Goal: Transaction & Acquisition: Register for event/course

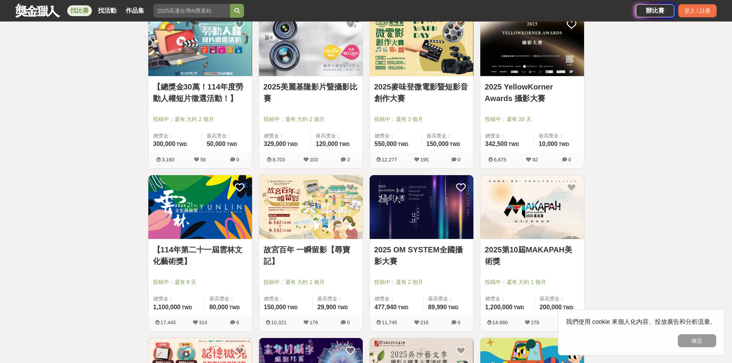
scroll to position [269, 0]
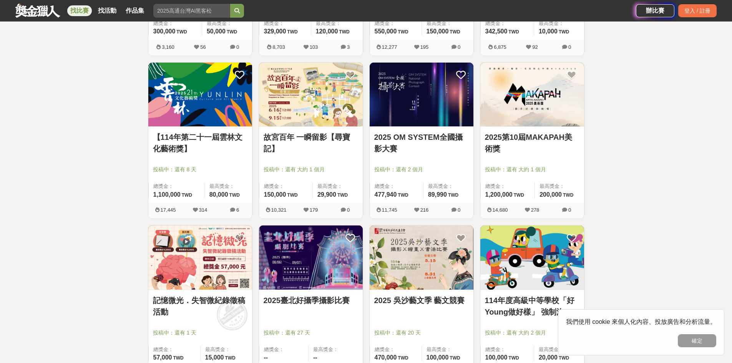
click at [414, 166] on span "投稿中：還有 2 個月" at bounding box center [421, 170] width 95 height 8
click at [425, 133] on link "2025 OM SYSTEM全國攝影大賽" at bounding box center [421, 142] width 95 height 23
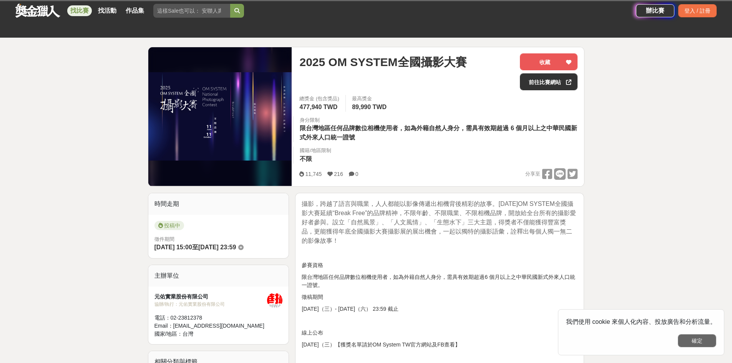
click at [709, 336] on button "確定" at bounding box center [697, 340] width 38 height 13
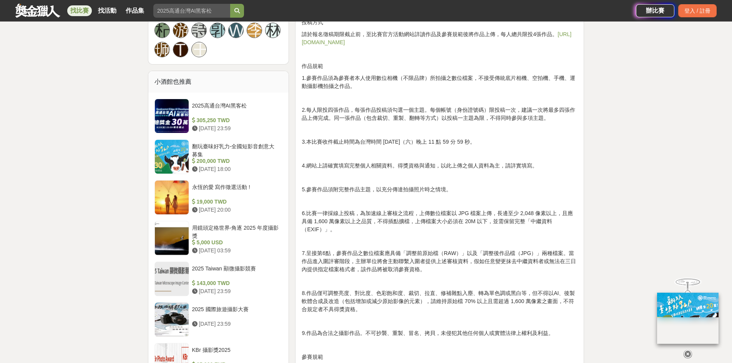
scroll to position [653, 0]
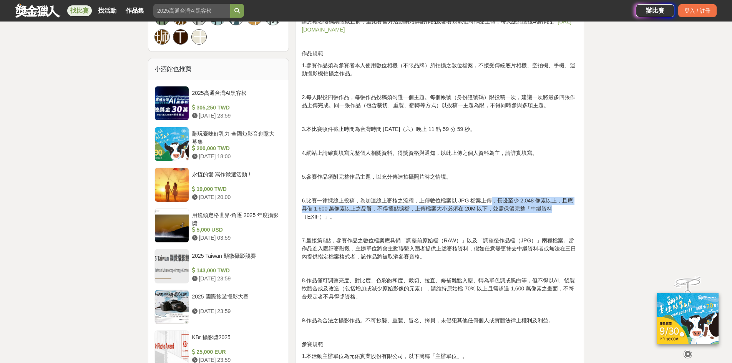
drag, startPoint x: 493, startPoint y: 201, endPoint x: 579, endPoint y: 211, distance: 87.4
click at [579, 211] on div "攝影，跨越了語言與職業，人人都能以影像傳遞出相機背後精彩的故事。[DATE]OM SYSTEM全國攝影大賽延續“Break Free”的品牌精神，不限年齡、不…" at bounding box center [439, 282] width 289 height 1255
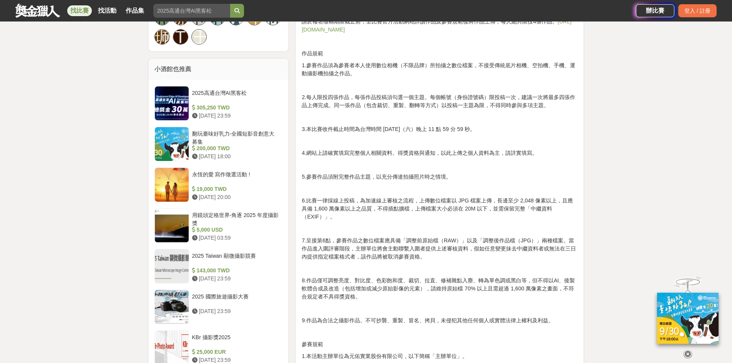
click at [556, 157] on div "攝影，跨越了語言與職業，人人都能以影像傳遞出相機背後精彩的故事。[DATE]OM SYSTEM全國攝影大賽延續“Break Free”的品牌精神，不限年齡、不…" at bounding box center [440, 281] width 276 height 1238
drag, startPoint x: 336, startPoint y: 237, endPoint x: 567, endPoint y: 224, distance: 231.7
click at [567, 225] on div "攝影，跨越了語言與職業，人人都能以影像傳遞出相機背後精彩的故事。[DATE]OM SYSTEM全國攝影大賽延續“Break Free”的品牌精神，不限年齡、不…" at bounding box center [440, 281] width 276 height 1238
click at [563, 205] on p "6.比賽一律採線上投稿，為加速線上審核之流程，上傳數位檔案以 JPG 檔案上傳，長邊至少 2,048 像素以上，且應具備 1,600 萬像素以上之品質，不得插…" at bounding box center [440, 209] width 276 height 24
drag, startPoint x: 468, startPoint y: 247, endPoint x: 569, endPoint y: 256, distance: 101.5
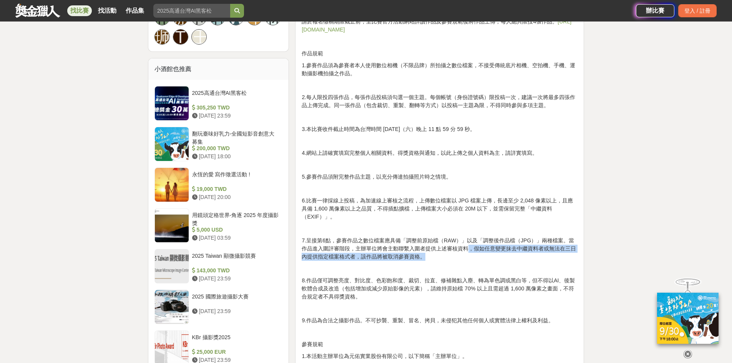
click at [569, 256] on p "7.呈接第6點，參賽作品之數位檔案應具備「調整前原始檔（RAW）」以及「調整後作品檔（JPG）」兩種檔案。當作品進入圍評審階段，主辦單位將會主動聯繫入圍者提供…" at bounding box center [440, 249] width 276 height 24
click at [525, 205] on p "6.比賽一律採線上投稿，為加速線上審核之流程，上傳數位檔案以 JPG 檔案上傳，長邊至少 2,048 像素以上，且應具備 1,600 萬像素以上之品質，不得插…" at bounding box center [440, 209] width 276 height 24
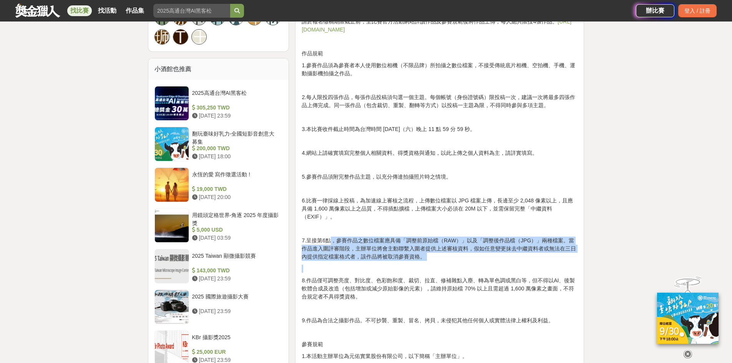
drag, startPoint x: 331, startPoint y: 240, endPoint x: 580, endPoint y: 264, distance: 250.6
click at [580, 264] on div "攝影，跨越了語言與職業，人人都能以影像傳遞出相機背後精彩的故事。[DATE]OM SYSTEM全國攝影大賽延續“Break Free”的品牌精神，不限年齡、不…" at bounding box center [439, 282] width 289 height 1255
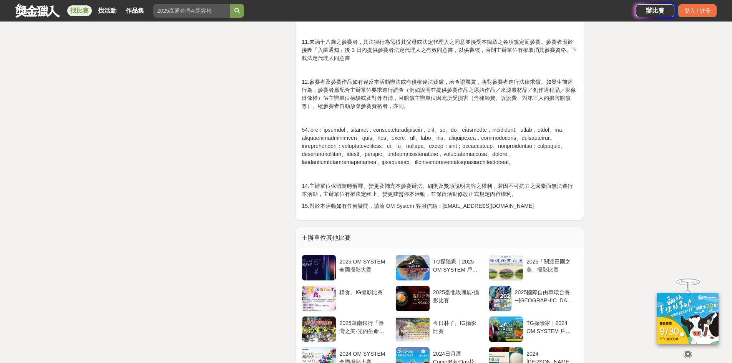
scroll to position [1345, 0]
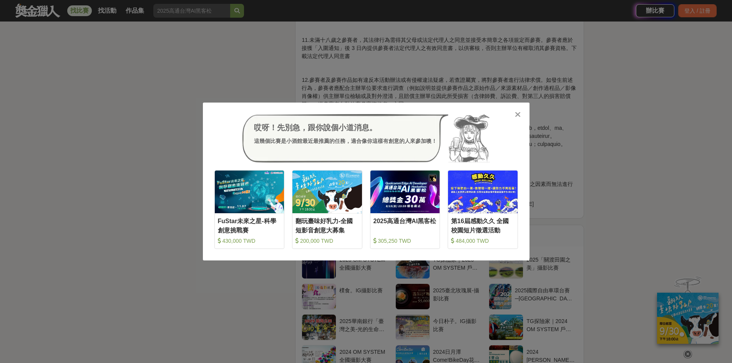
click at [515, 113] on icon at bounding box center [518, 115] width 6 height 8
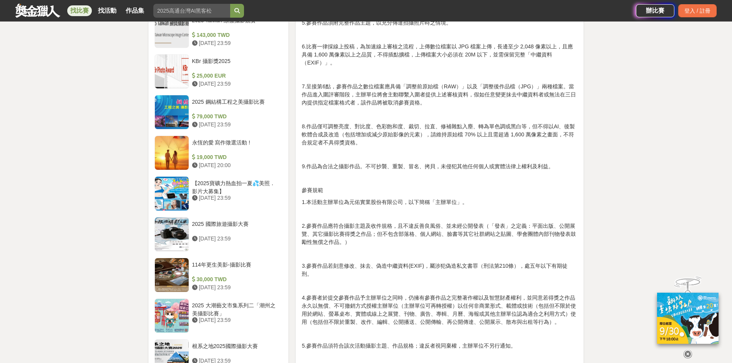
scroll to position [807, 0]
drag, startPoint x: 359, startPoint y: 132, endPoint x: 518, endPoint y: 125, distance: 159.6
click at [518, 125] on p "8.作品僅可調整亮度、對比度、色彩飽和度、裁切、拉直、修補雜點入塵、轉為單色調或黑白等，但不得以AI、後製軟體合成及改造（包括增加或減少原始影像的元素），請維…" at bounding box center [440, 135] width 276 height 24
click at [526, 145] on p "8.作品僅可調整亮度、對比度、色彩飽和度、裁切、拉直、修補雜點入塵、轉為單色調或黑白等，但不得以AI、後製軟體合成及改造（包括增加或減少原始影像的元素），請維…" at bounding box center [440, 135] width 276 height 24
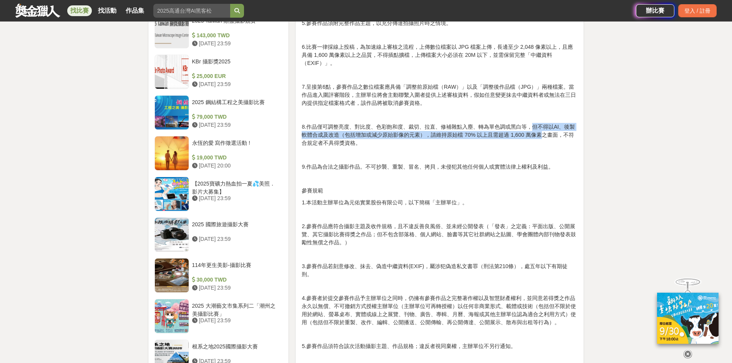
drag, startPoint x: 534, startPoint y: 125, endPoint x: 540, endPoint y: 150, distance: 25.4
click at [542, 139] on p "8.作品僅可調整亮度、對比度、色彩飽和度、裁切、拉直、修補雜點入塵、轉為單色調或黑白等，但不得以AI、後製軟體合成及改造（包括增加或減少原始影像的元素），請維…" at bounding box center [440, 135] width 276 height 24
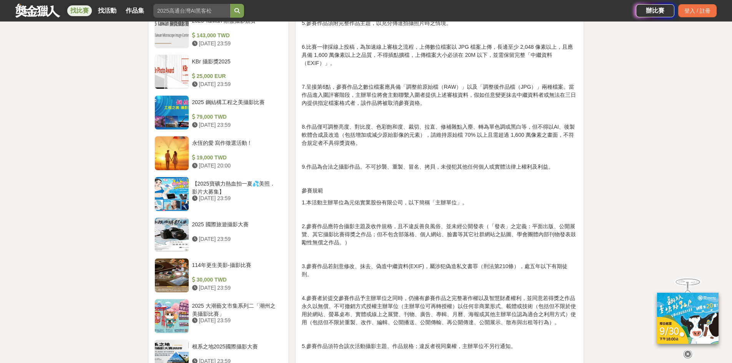
click at [362, 180] on p at bounding box center [440, 179] width 276 height 8
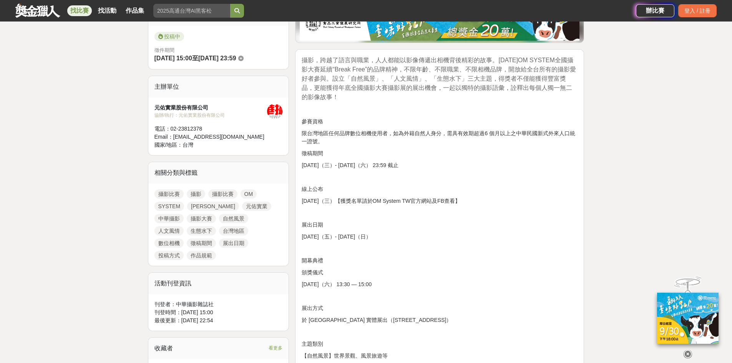
scroll to position [154, 0]
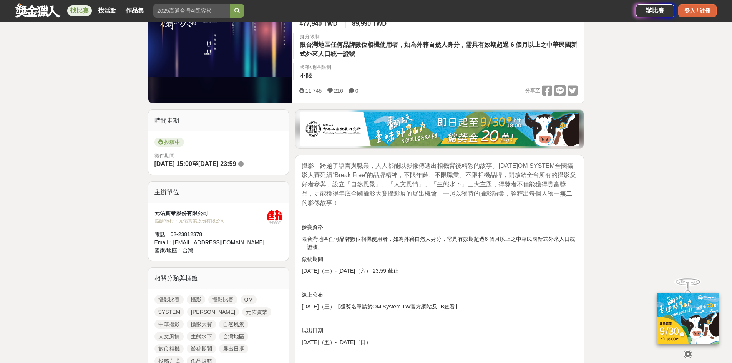
click at [686, 8] on div "登入 / 註冊" at bounding box center [697, 10] width 38 height 13
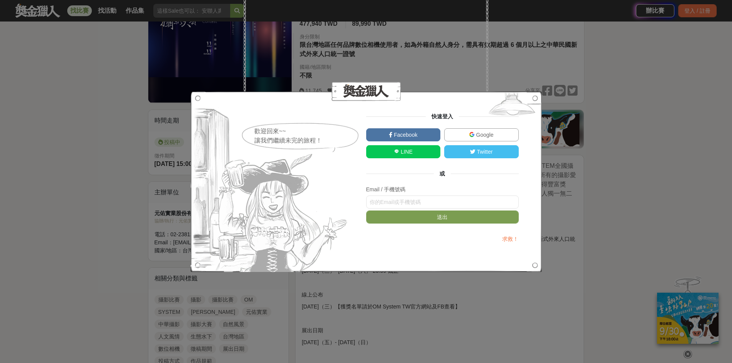
click at [420, 152] on link "LINE" at bounding box center [403, 151] width 75 height 13
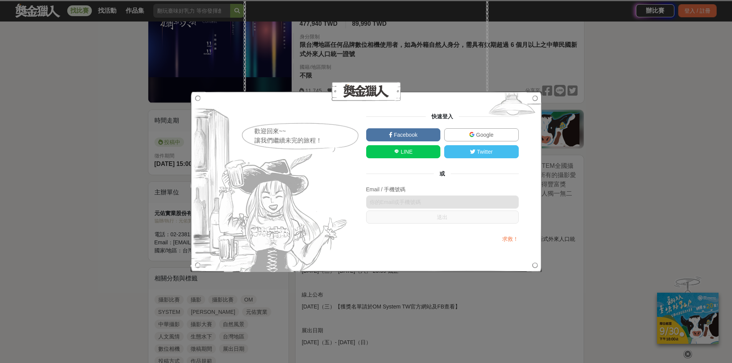
click at [616, 147] on div "歡迎回來~~ 讓我們繼續未完的旅程！ 快速登入 Facebook Google LINE Twitter 或 Email / 手機號碼 送出 求救！" at bounding box center [366, 181] width 732 height 363
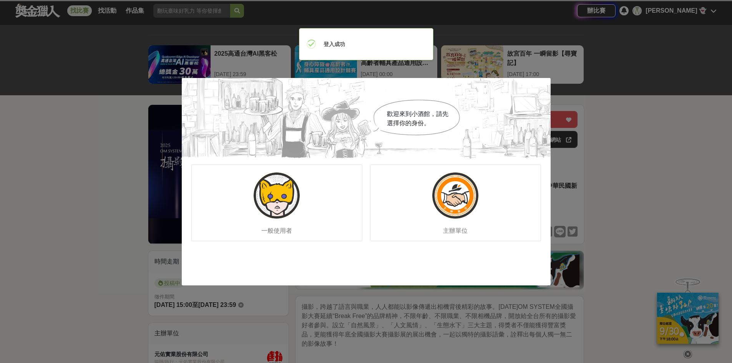
scroll to position [0, 0]
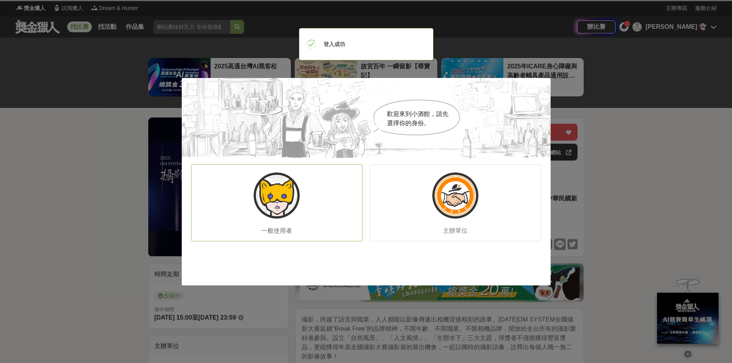
click at [271, 202] on img at bounding box center [277, 196] width 46 height 46
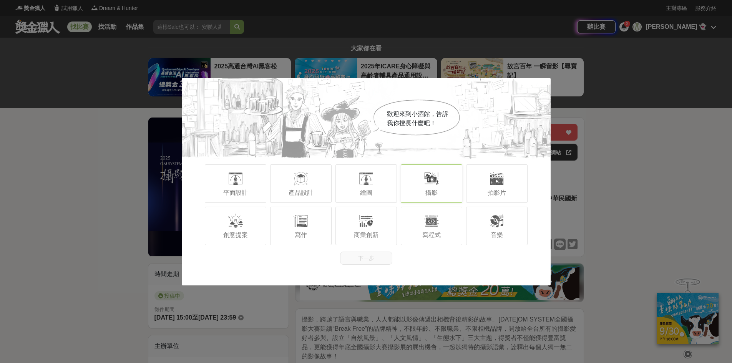
click at [438, 179] on div at bounding box center [431, 178] width 15 height 15
click at [352, 260] on button "下一步" at bounding box center [366, 258] width 52 height 13
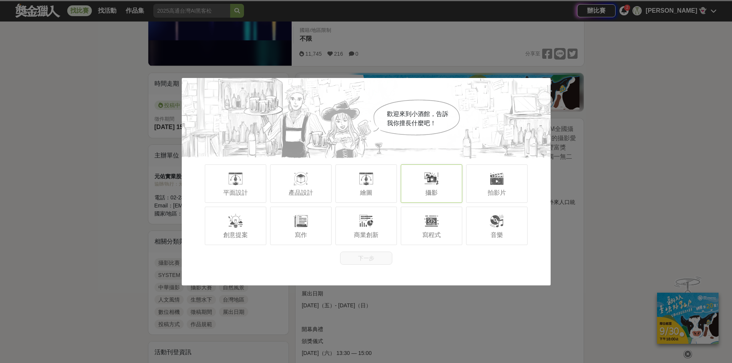
scroll to position [192, 0]
click at [418, 181] on div "攝影" at bounding box center [431, 183] width 61 height 38
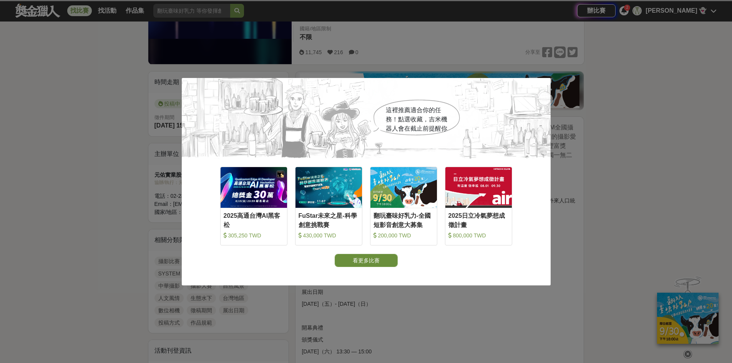
click at [383, 264] on button "看更多比賽" at bounding box center [366, 260] width 63 height 13
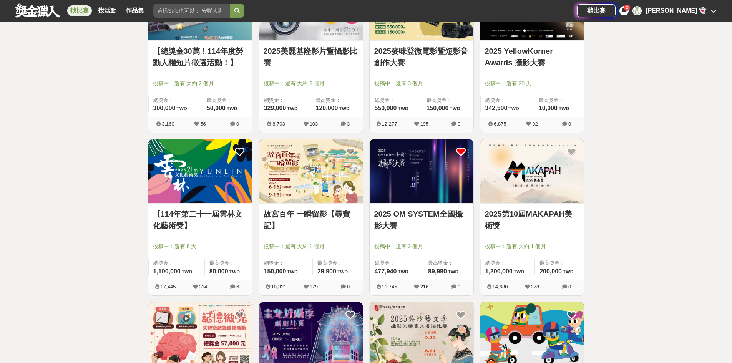
click at [460, 151] on icon at bounding box center [461, 152] width 10 height 10
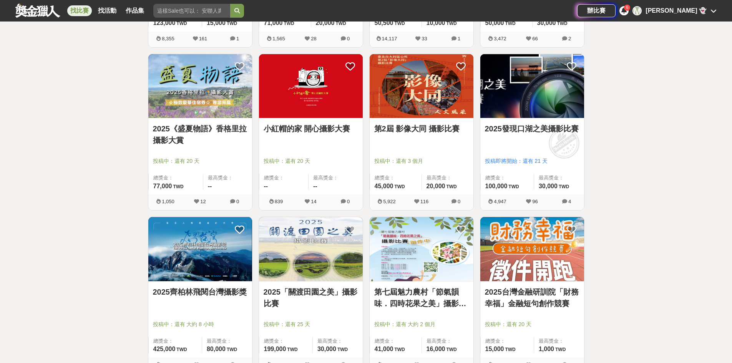
scroll to position [884, 0]
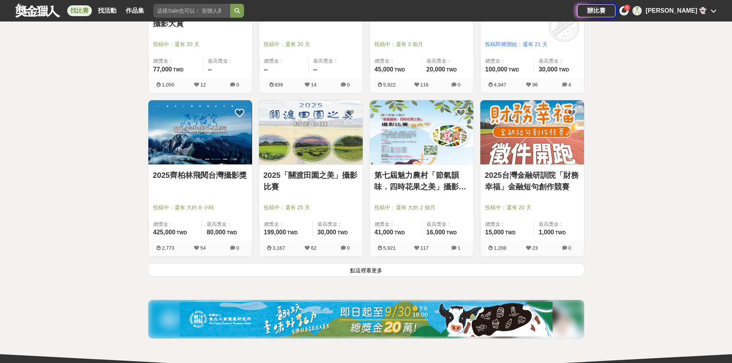
click at [363, 265] on button "點這裡看更多" at bounding box center [366, 269] width 437 height 13
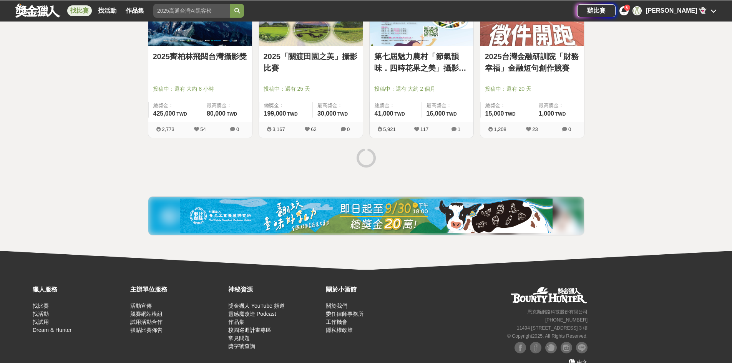
scroll to position [1017, 0]
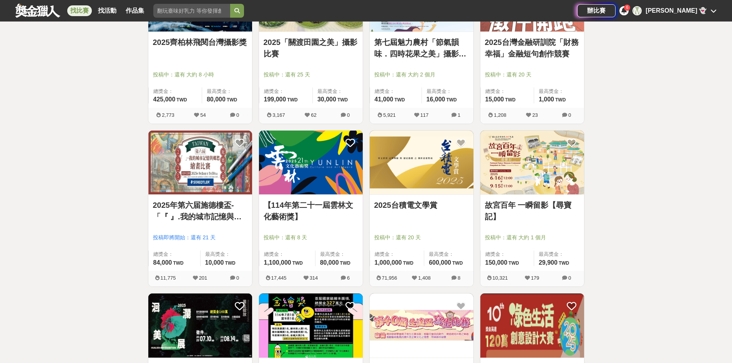
click at [673, 147] on div "全部 設計 影像 寫作 商業 音樂 運動 其他 國際 所有分類 進階篩選 870 個比賽 綜合 熱門 獎金 截止 最新 尚未截止 台灣 重置條件 【總獎金30…" at bounding box center [366, 120] width 732 height 2198
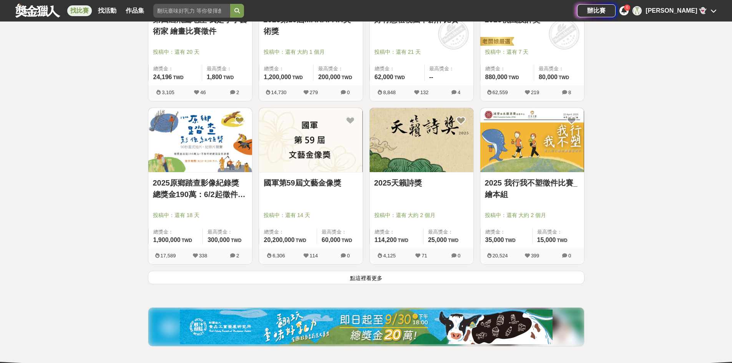
scroll to position [1862, 0]
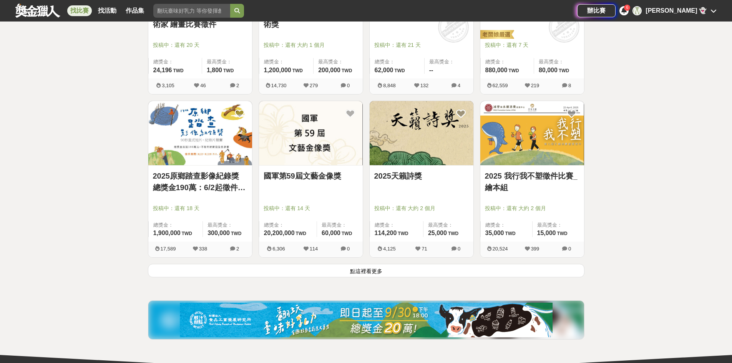
click at [368, 274] on button "點這裡看更多" at bounding box center [366, 270] width 437 height 13
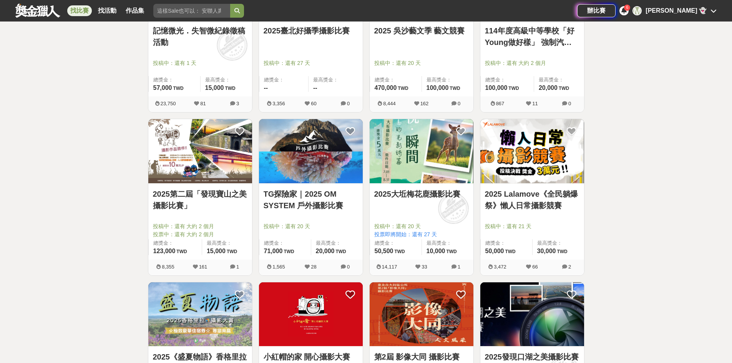
scroll to position [594, 0]
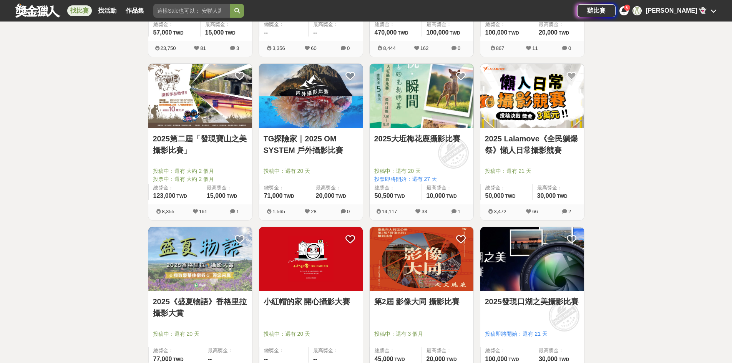
click at [346, 262] on img at bounding box center [311, 259] width 104 height 64
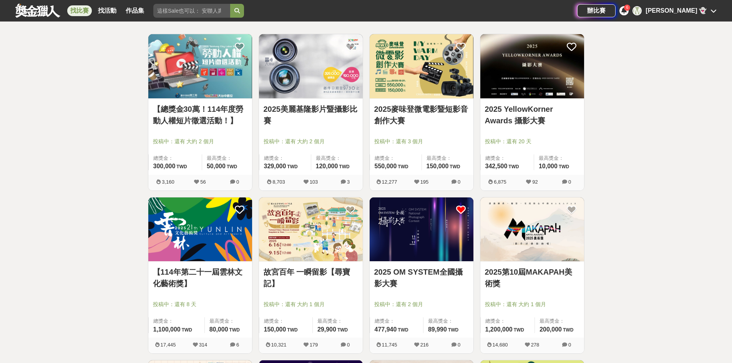
scroll to position [192, 0]
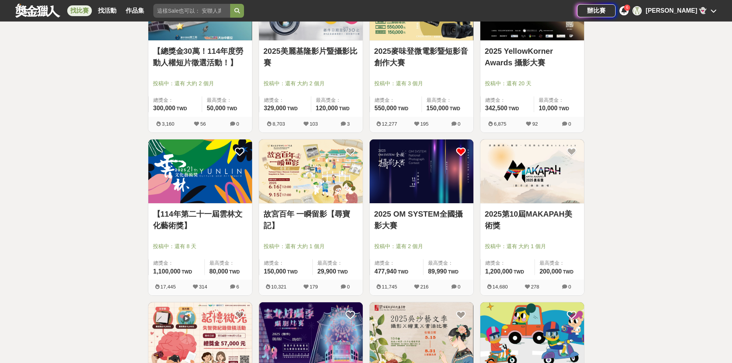
click at [307, 217] on link "故宮百年 一瞬留影【尋寶記】" at bounding box center [311, 219] width 95 height 23
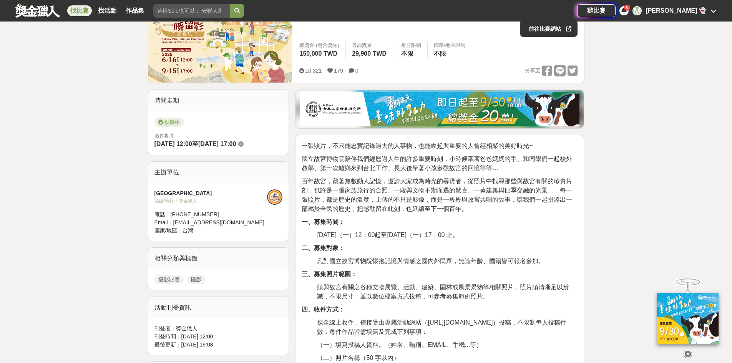
scroll to position [192, 0]
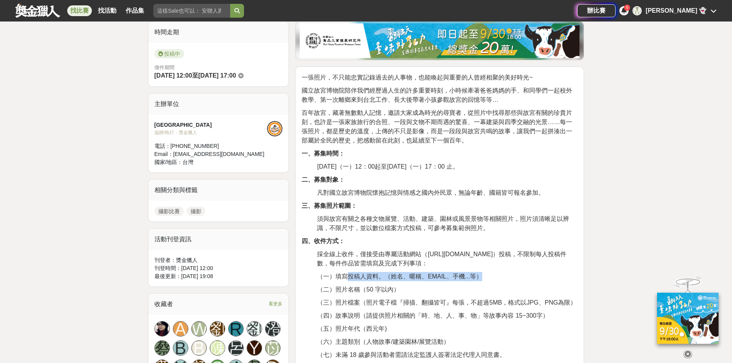
drag, startPoint x: 365, startPoint y: 276, endPoint x: 518, endPoint y: 269, distance: 153.1
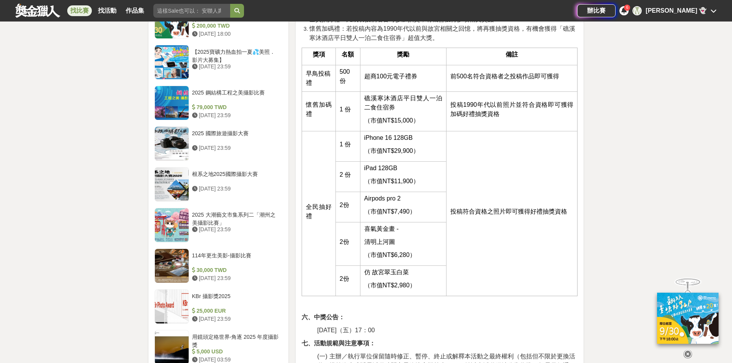
scroll to position [922, 0]
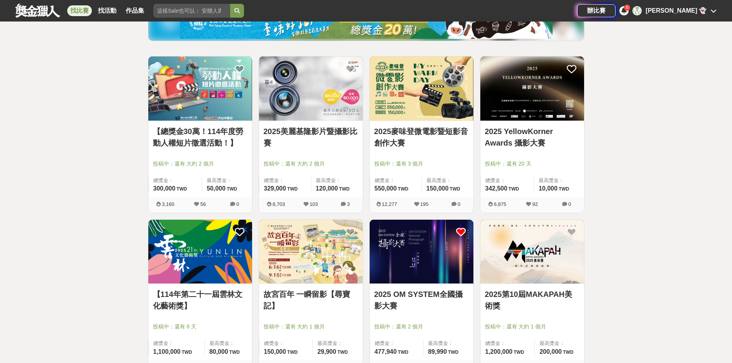
scroll to position [77, 0]
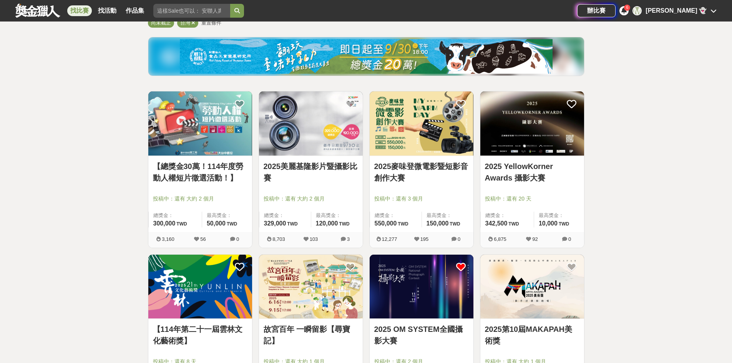
click at [540, 121] on img at bounding box center [532, 123] width 104 height 64
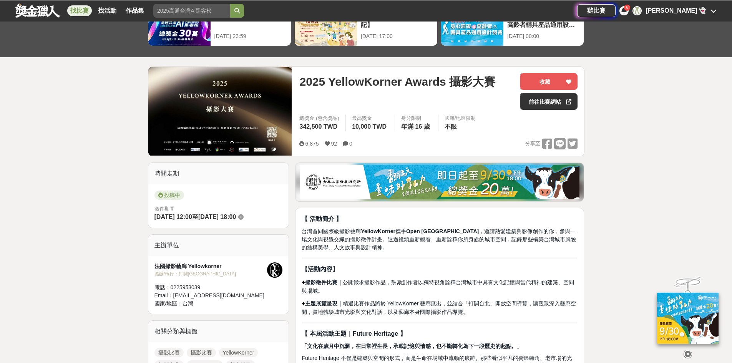
scroll to position [192, 0]
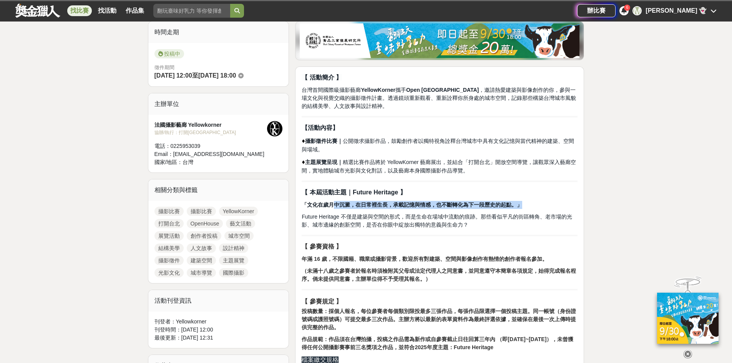
drag, startPoint x: 336, startPoint y: 207, endPoint x: 543, endPoint y: 199, distance: 206.9
click at [506, 228] on p "Future Heritage 不僅是建築與空間的形式，而是生命在場域中流動的痕跡。那些看似平凡的街區轉角、老市場的光影、城市邊緣的創新空間，是否在你眼中綻放…" at bounding box center [440, 221] width 276 height 16
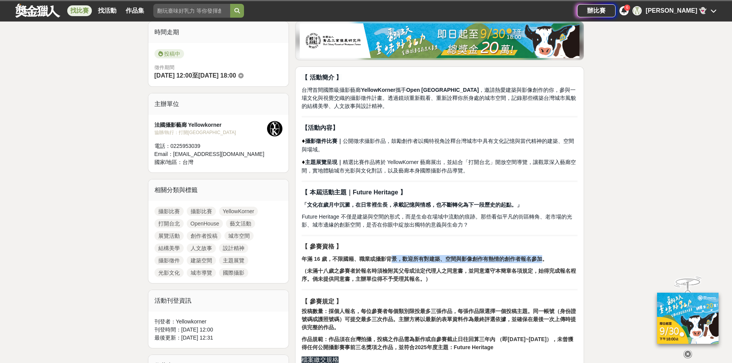
drag, startPoint x: 411, startPoint y: 256, endPoint x: 536, endPoint y: 258, distance: 124.9
click at [536, 258] on strong "年滿 16 歲，不限國籍、職業或攝影背景，歡迎所有對建築、空間與影像創作有熱情的創作者報名參加。" at bounding box center [425, 259] width 246 height 6
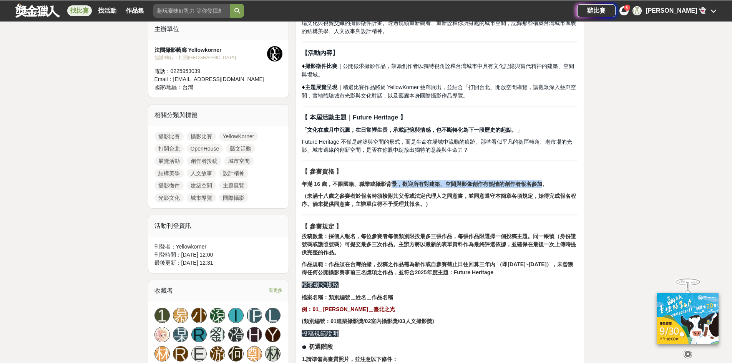
scroll to position [269, 0]
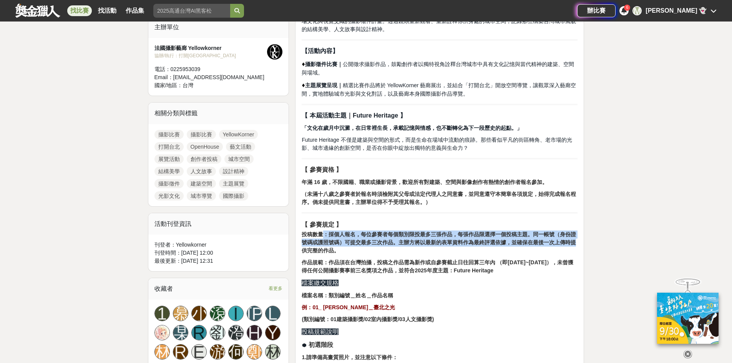
drag, startPoint x: 324, startPoint y: 236, endPoint x: 577, endPoint y: 240, distance: 253.3
click at [577, 240] on p "投稿數量：採個人報名，每位參賽者每個類別限投最多三張作品，每張作品限選擇一個投稿主題。同一帳號（身份證號碼或護照號碼）可提交最多三次作品。主辦方將以最新的表單…" at bounding box center [440, 243] width 276 height 24
click at [485, 241] on strong "投稿數量：採個人報名，每位參賽者每個類別限投最多三張作品，每張作品限選擇一個投稿主題。同一帳號（身份證號碼或護照號碼）可提交最多三次作品。主辦方將以最新的表單…" at bounding box center [439, 242] width 274 height 22
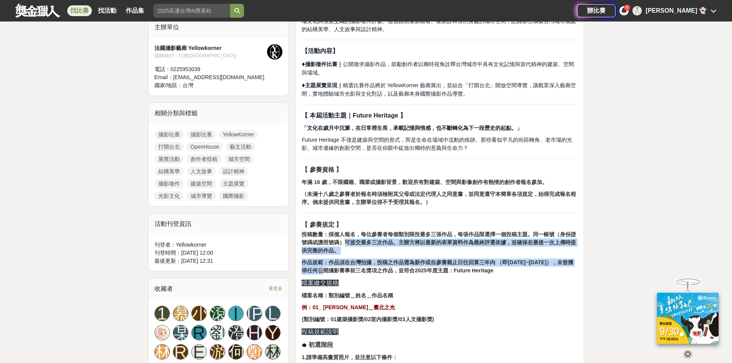
drag, startPoint x: 343, startPoint y: 243, endPoint x: 577, endPoint y: 264, distance: 235.4
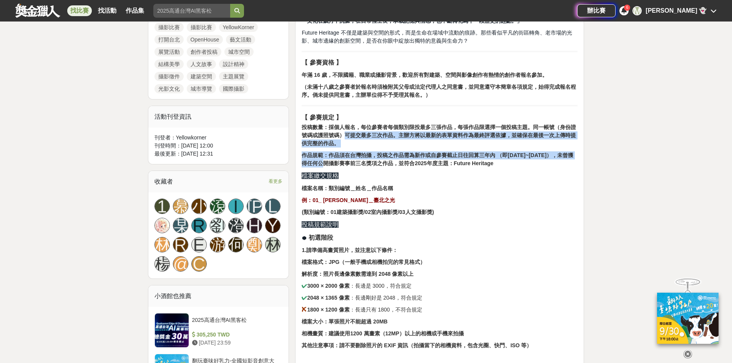
scroll to position [384, 0]
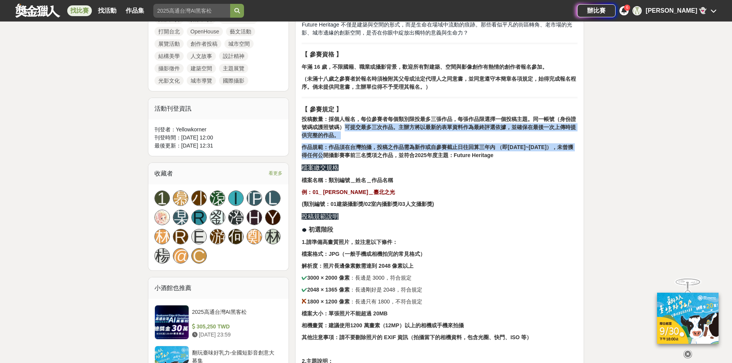
drag, startPoint x: 339, startPoint y: 205, endPoint x: 445, endPoint y: 206, distance: 106.4
click at [445, 206] on p "(類別編號：01建築攝影獎/02室內攝影獎/03人文攝影獎)" at bounding box center [440, 204] width 276 height 8
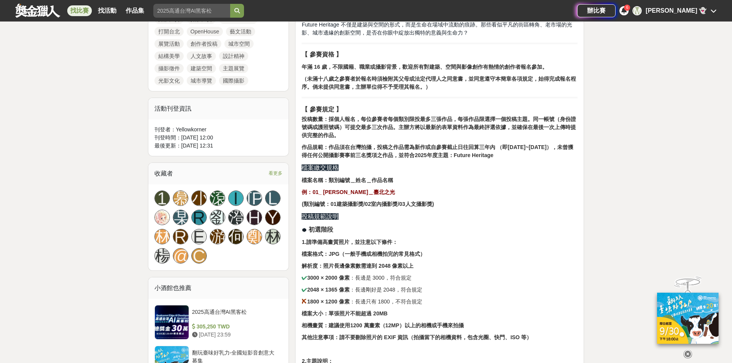
click at [528, 213] on p "投稿規範說明" at bounding box center [440, 216] width 276 height 9
drag, startPoint x: 358, startPoint y: 256, endPoint x: 452, endPoint y: 254, distance: 94.2
click at [452, 254] on p "檔案格式：JPG（一般手機或相機拍完的常見格式）" at bounding box center [440, 254] width 276 height 8
click at [531, 244] on p "1.請準備高畫質照片，並注意以下條件：" at bounding box center [440, 242] width 276 height 8
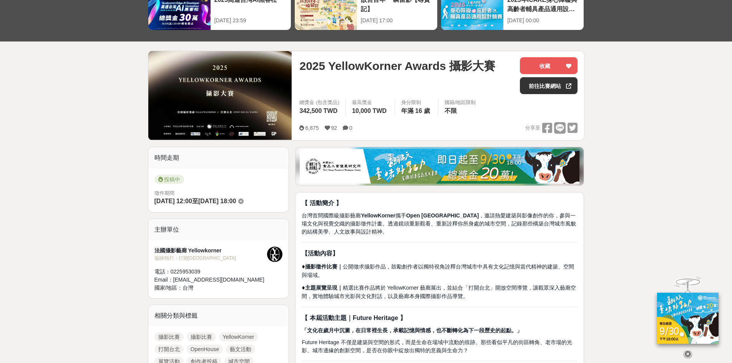
scroll to position [0, 0]
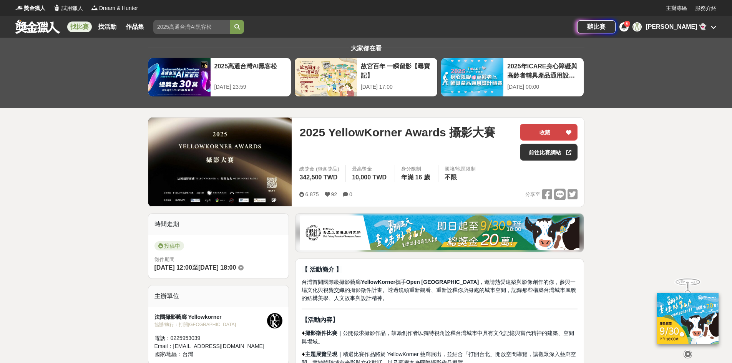
click at [539, 134] on button "收藏" at bounding box center [549, 132] width 58 height 17
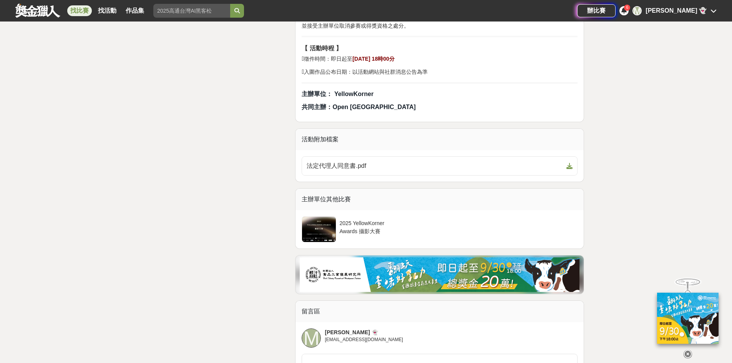
scroll to position [1499, 0]
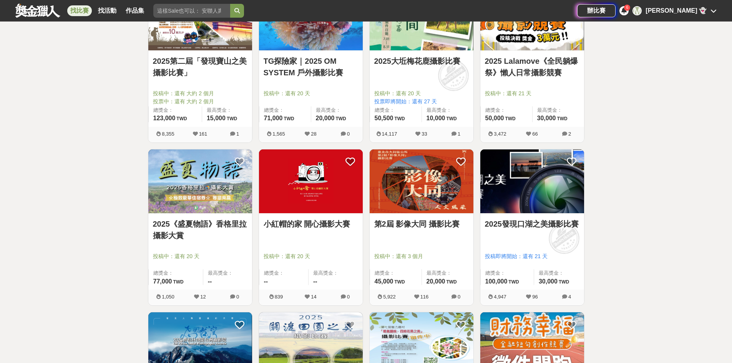
scroll to position [77, 0]
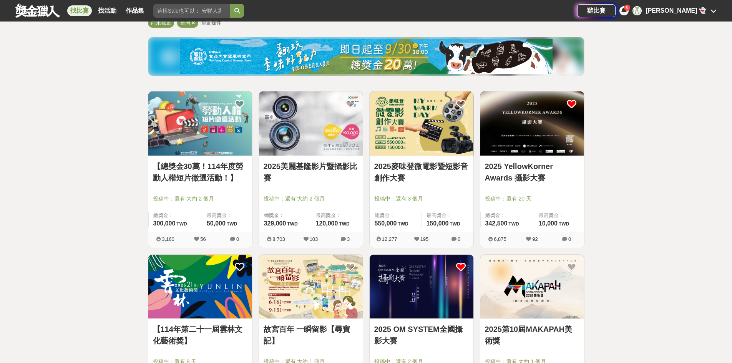
click at [337, 186] on div at bounding box center [313, 187] width 99 height 9
click at [313, 162] on link "2025美麗基隆影片暨攝影比賽" at bounding box center [311, 172] width 95 height 23
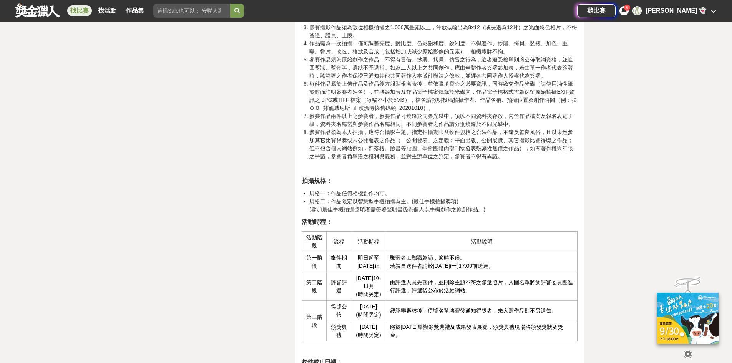
scroll to position [1614, 0]
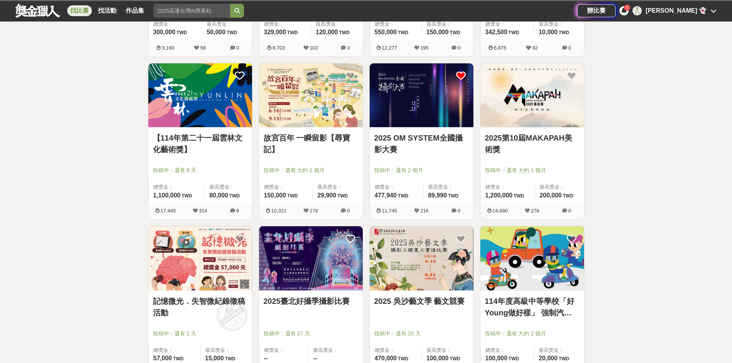
scroll to position [269, 0]
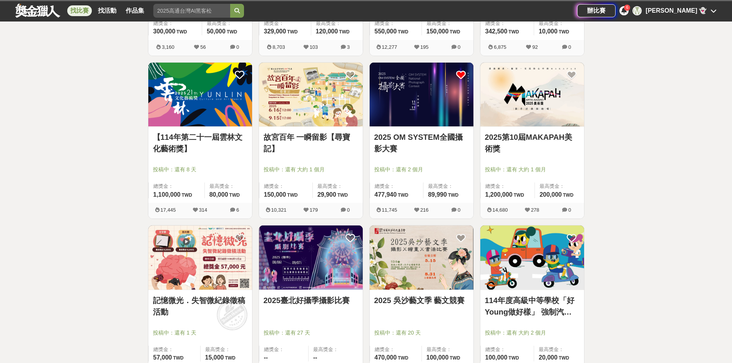
click at [428, 136] on link "2025 OM SYSTEM全國攝影大賽" at bounding box center [421, 142] width 95 height 23
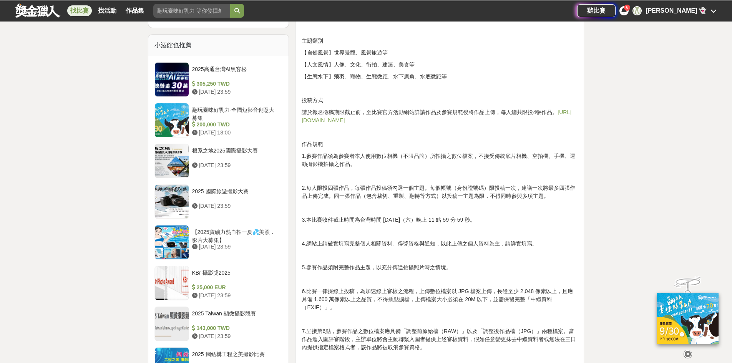
scroll to position [576, 0]
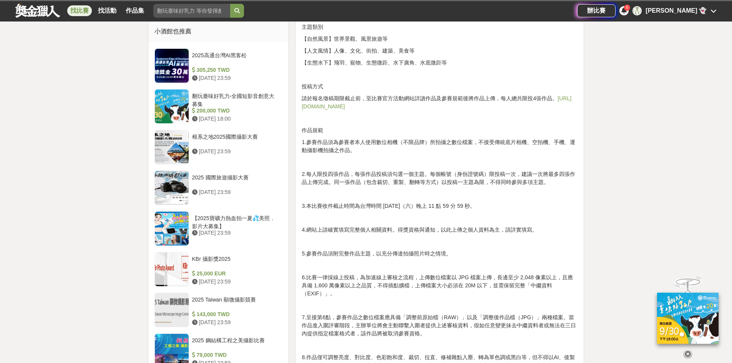
click at [372, 107] on link "[URL][DOMAIN_NAME]" at bounding box center [437, 102] width 270 height 14
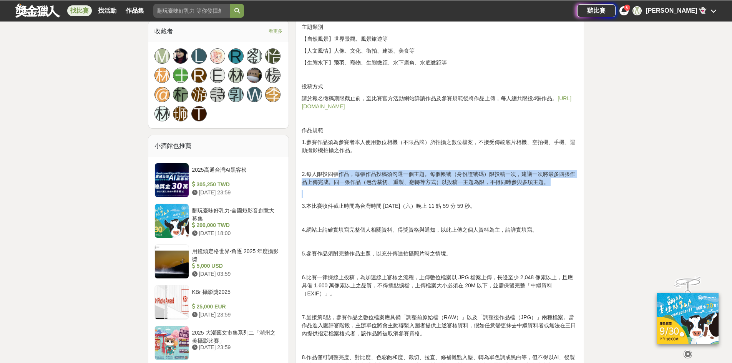
drag, startPoint x: 337, startPoint y: 174, endPoint x: 463, endPoint y: 188, distance: 126.9
click at [463, 188] on div "攝影，跨越了語言與職業，人人都能以影像傳遞出相機背後精彩的故事。[DATE]OM SYSTEM全國攝影大賽延續“Break Free”的品牌精神，不限年齡、不…" at bounding box center [440, 358] width 276 height 1238
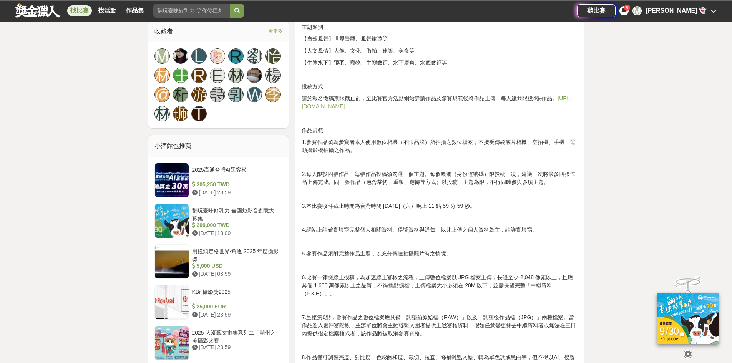
click at [515, 129] on p "作品規範" at bounding box center [440, 130] width 276 height 8
drag, startPoint x: 531, startPoint y: 178, endPoint x: 593, endPoint y: 179, distance: 61.9
click at [555, 189] on div "攝影，跨越了語言與職業，人人都能以影像傳遞出相機背後精彩的故事。[DATE]OM SYSTEM全國攝影大賽延續“Break Free”的品牌精神，不限年齡、不…" at bounding box center [440, 358] width 276 height 1238
drag, startPoint x: 344, startPoint y: 183, endPoint x: 495, endPoint y: 184, distance: 151.0
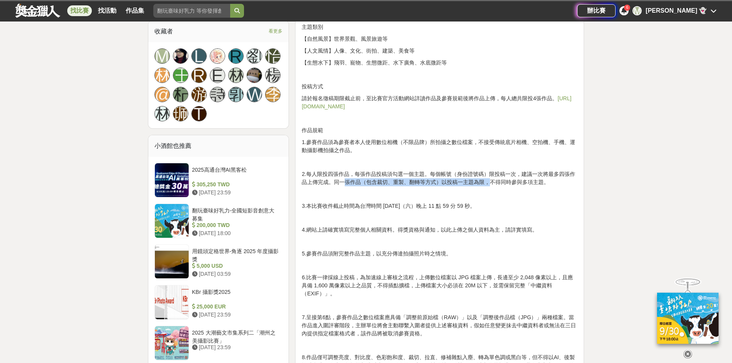
click at [495, 184] on p "2.每人限投四張作品，每張作品投稿須勾選一個主題。每個帳號（身份證號碼）限投稿一次，建議一次將最多四張作品上傳完成。同一張作品（包含裁切、重製、翻轉等方式）以…" at bounding box center [440, 178] width 276 height 16
click at [496, 194] on p at bounding box center [440, 194] width 276 height 8
drag, startPoint x: 528, startPoint y: 181, endPoint x: 566, endPoint y: 184, distance: 38.9
click at [563, 184] on p "2.每人限投四張作品，每張作品投稿須勾選一個主題。每個帳號（身份證號碼）限投稿一次，建議一次將最多四張作品上傳完成。同一張作品（包含裁切、重製、翻轉等方式）以…" at bounding box center [440, 178] width 276 height 16
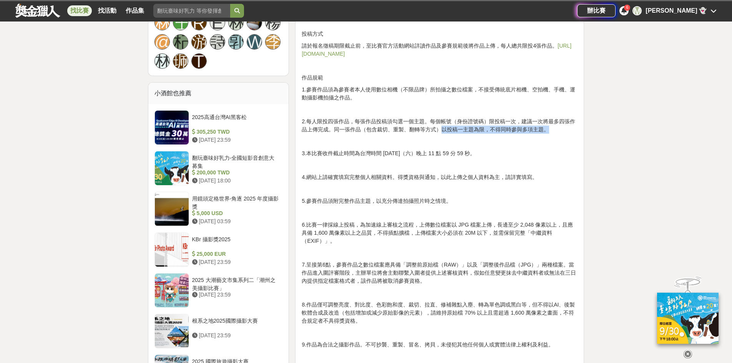
scroll to position [769, 0]
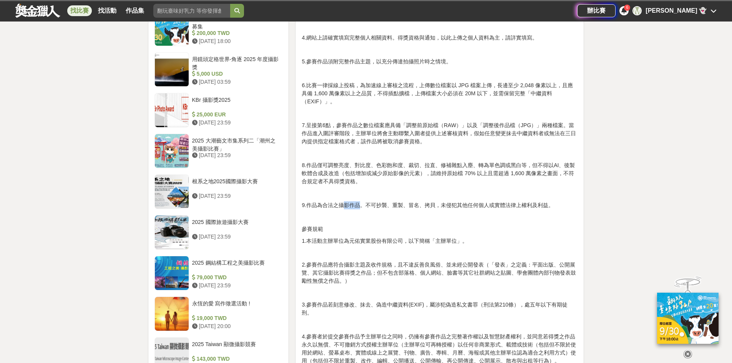
drag, startPoint x: 345, startPoint y: 206, endPoint x: 466, endPoint y: 207, distance: 121.1
click at [456, 207] on p "9.作品為合法之攝影作品。不可抄襲、重製、冒名、拷貝，未侵犯其他任何個人或實體法律上權利及利益。" at bounding box center [440, 205] width 276 height 8
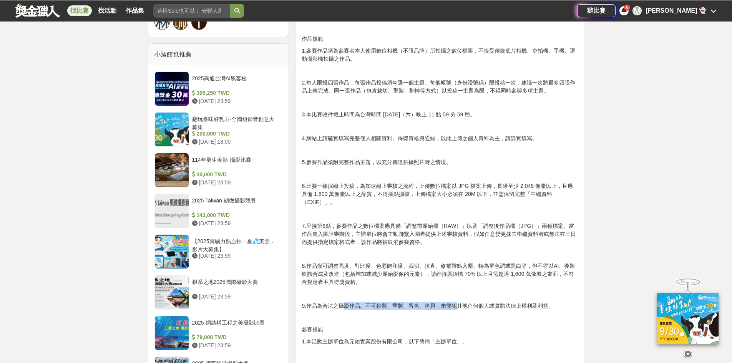
scroll to position [576, 0]
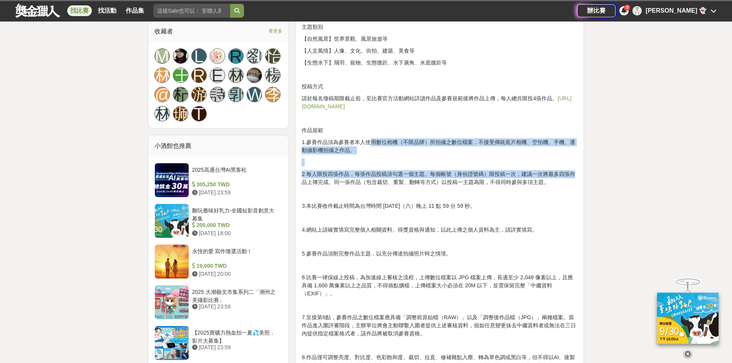
drag, startPoint x: 371, startPoint y: 139, endPoint x: 573, endPoint y: 176, distance: 205.7
click at [573, 176] on div "攝影，跨越了語言與職業，人人都能以影像傳遞出相機背後精彩的故事。[DATE]OM SYSTEM全國攝影大賽延續“Break Free”的品牌精神，不限年齡、不…" at bounding box center [440, 358] width 276 height 1238
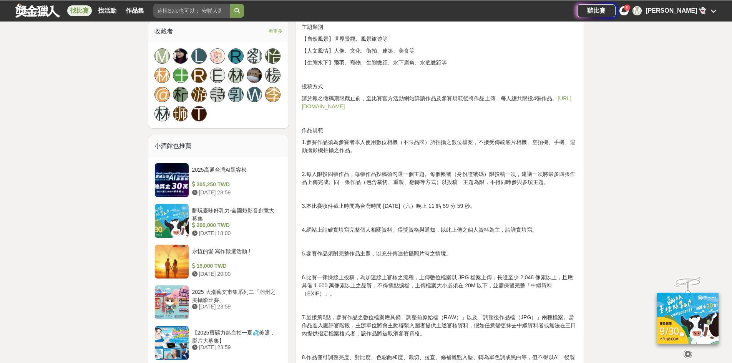
click at [561, 196] on p at bounding box center [440, 194] width 276 height 8
drag, startPoint x: 329, startPoint y: 176, endPoint x: 452, endPoint y: 178, distance: 123.4
click at [452, 178] on p "2.每人限投四張作品，每張作品投稿須勾選一個主題。每個帳號（身份證號碼）限投稿一次，建議一次將最多四張作品上傳完成。同一張作品（包含裁切、重製、翻轉等方式）以…" at bounding box center [440, 178] width 276 height 16
drag, startPoint x: 335, startPoint y: 40, endPoint x: 432, endPoint y: 39, distance: 97.2
click at [432, 39] on p "【自然風景】世界景觀、風景旅遊等" at bounding box center [440, 39] width 276 height 8
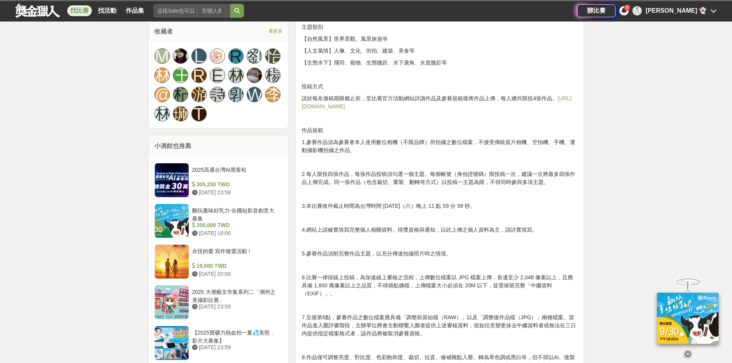
click at [433, 46] on div "攝影，跨越了語言與職業，人人都能以影像傳遞出相機背後精彩的故事。[DATE]OM SYSTEM全國攝影大賽延續“Break Free”的品牌精神，不限年齡、不…" at bounding box center [440, 358] width 276 height 1238
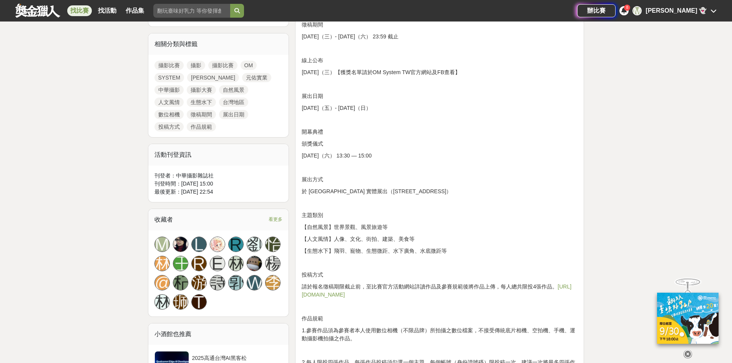
scroll to position [346, 0]
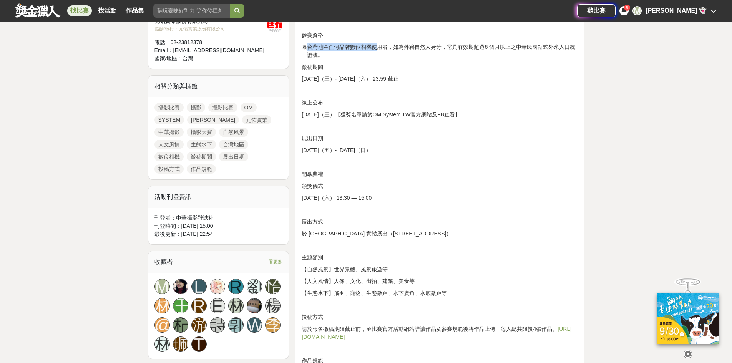
drag, startPoint x: 309, startPoint y: 49, endPoint x: 376, endPoint y: 49, distance: 67.2
click at [376, 49] on p "限台灣地區任何品牌數位相機使用者，如為外籍自然人身分，需具有效期超過6 個月以上之中華民國新式外來人口統一證號。" at bounding box center [440, 51] width 276 height 16
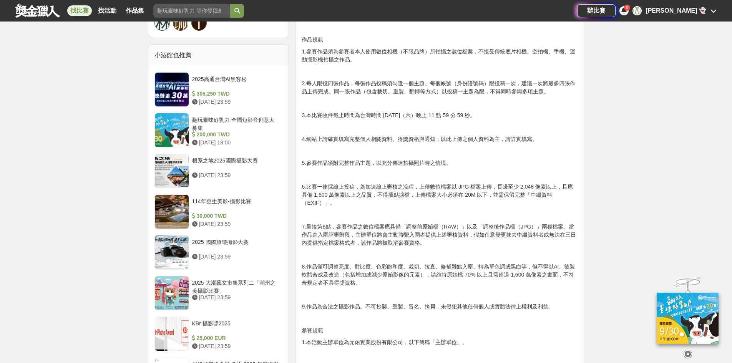
scroll to position [807, 0]
